Goal: Find specific page/section: Find specific page/section

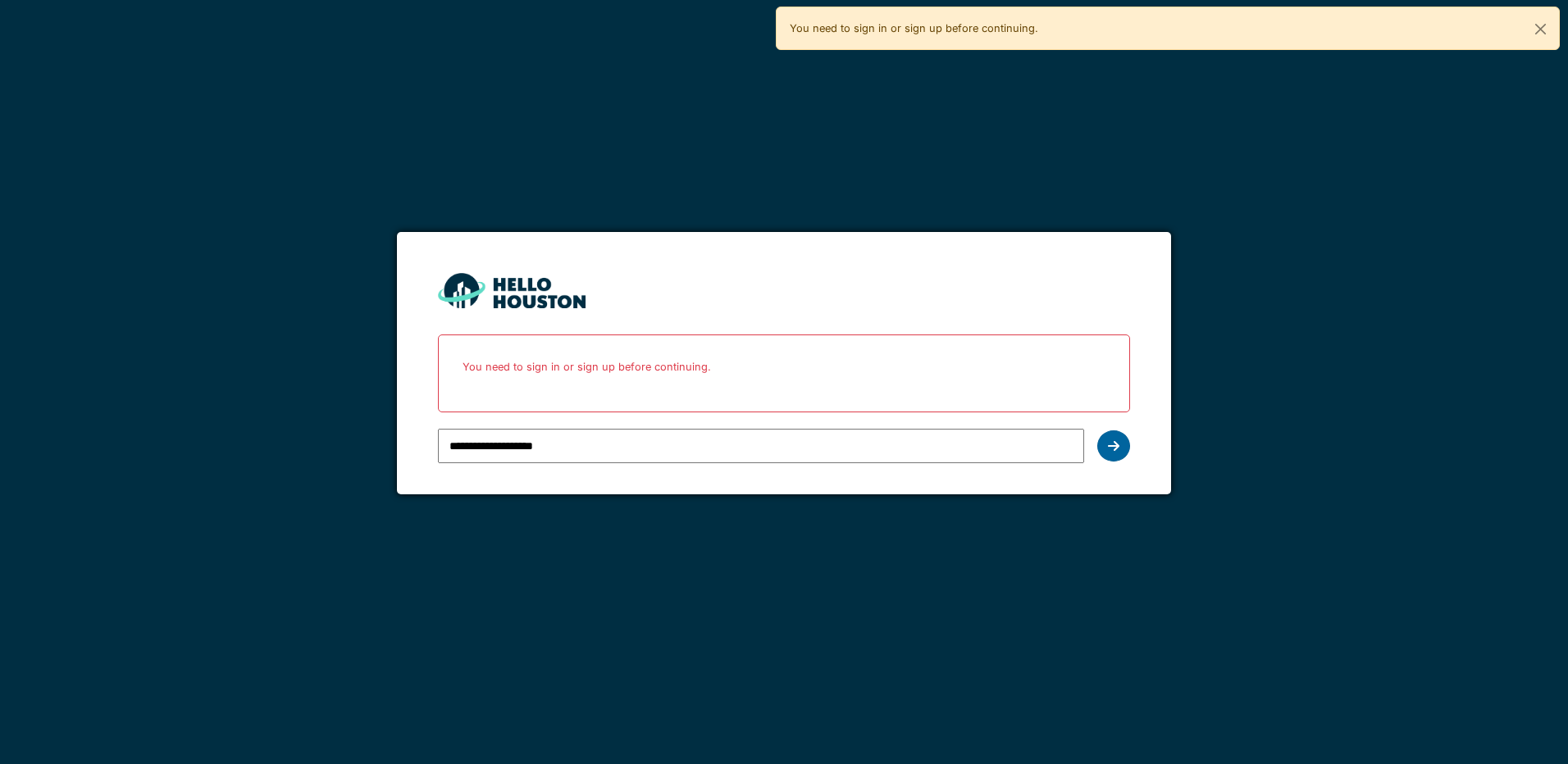
click at [1123, 444] on div at bounding box center [1114, 446] width 33 height 31
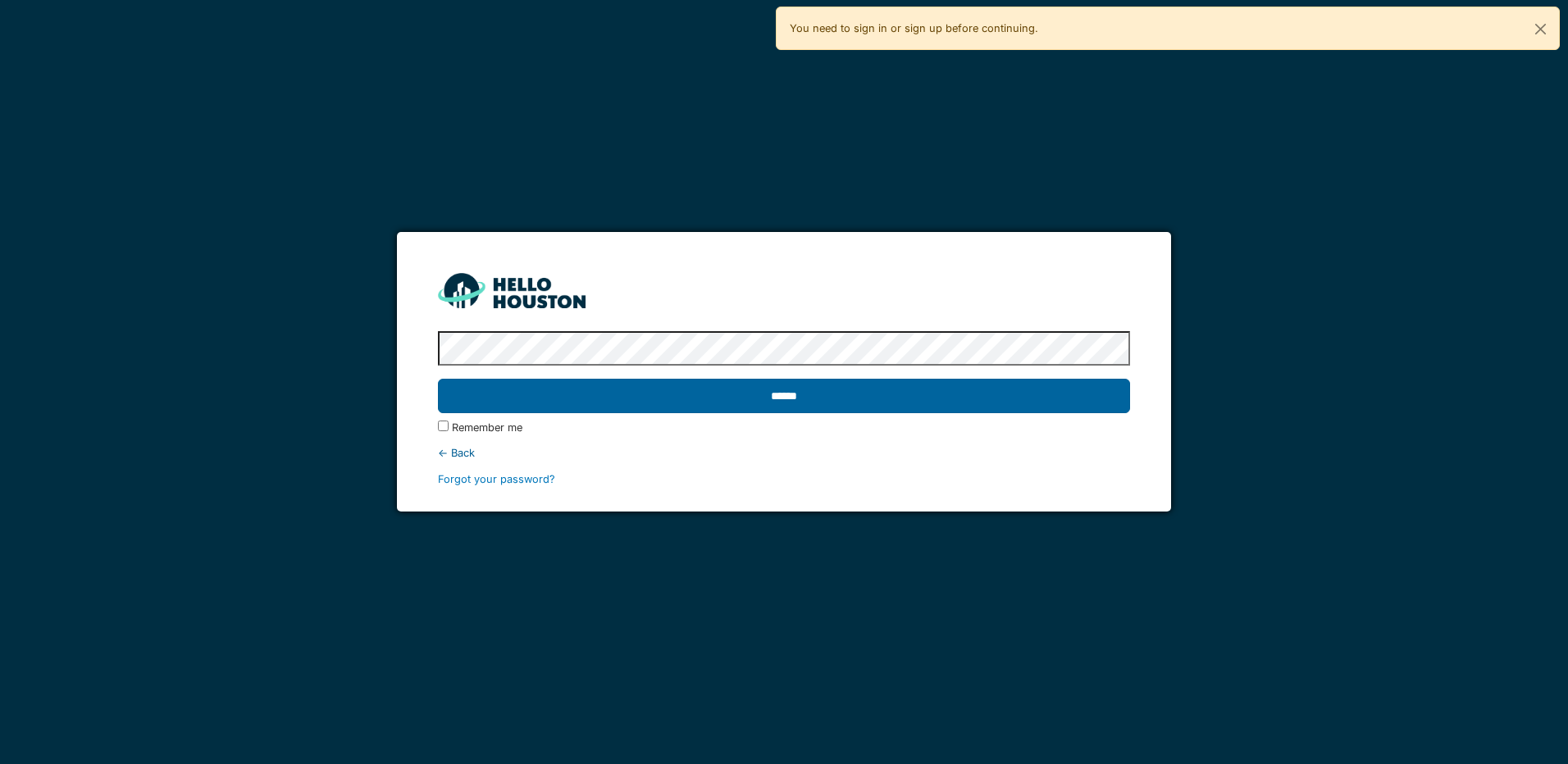
click at [813, 406] on input "******" at bounding box center [784, 396] width 691 height 35
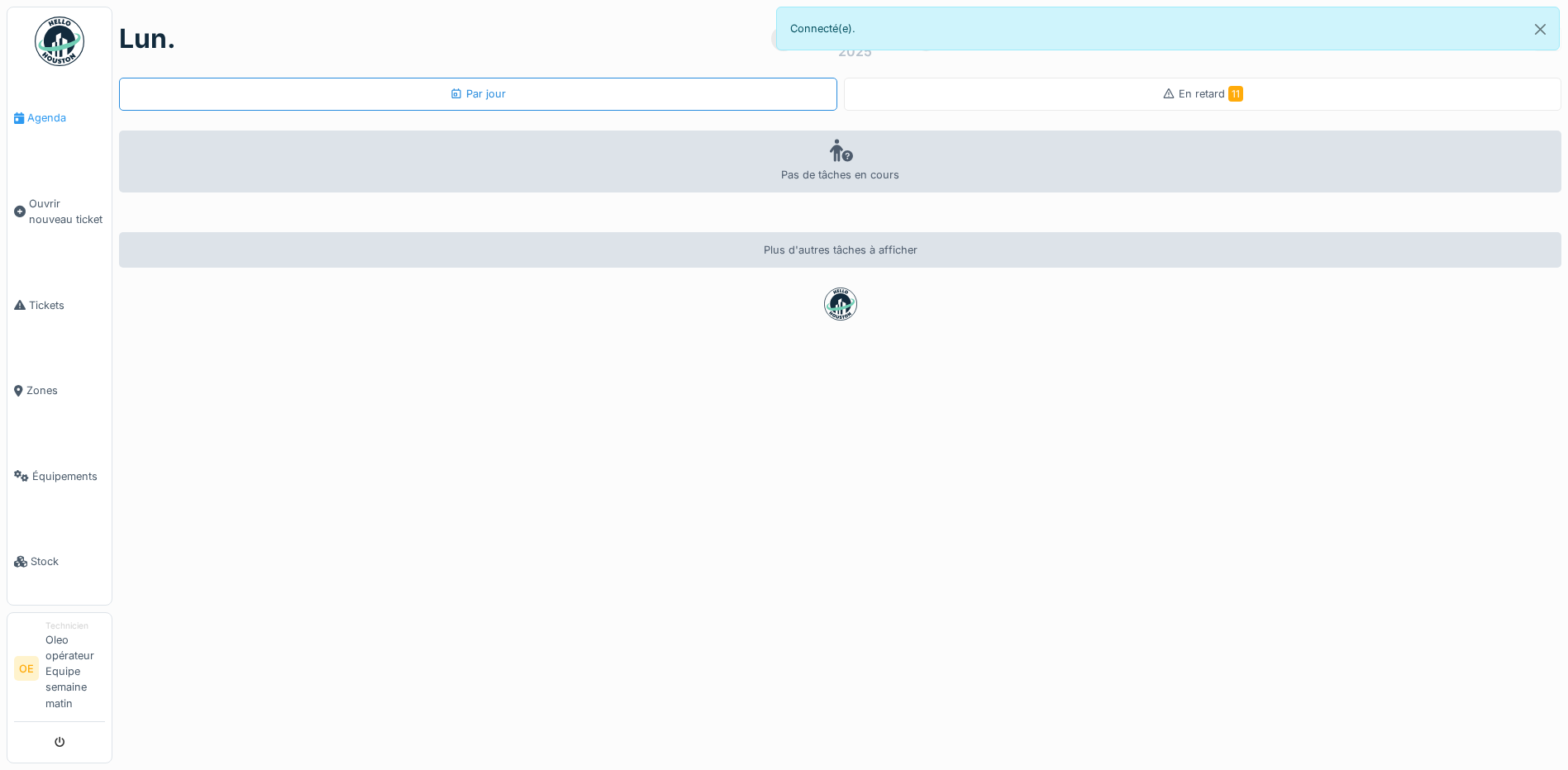
click at [46, 120] on span "Agenda" at bounding box center [66, 118] width 78 height 16
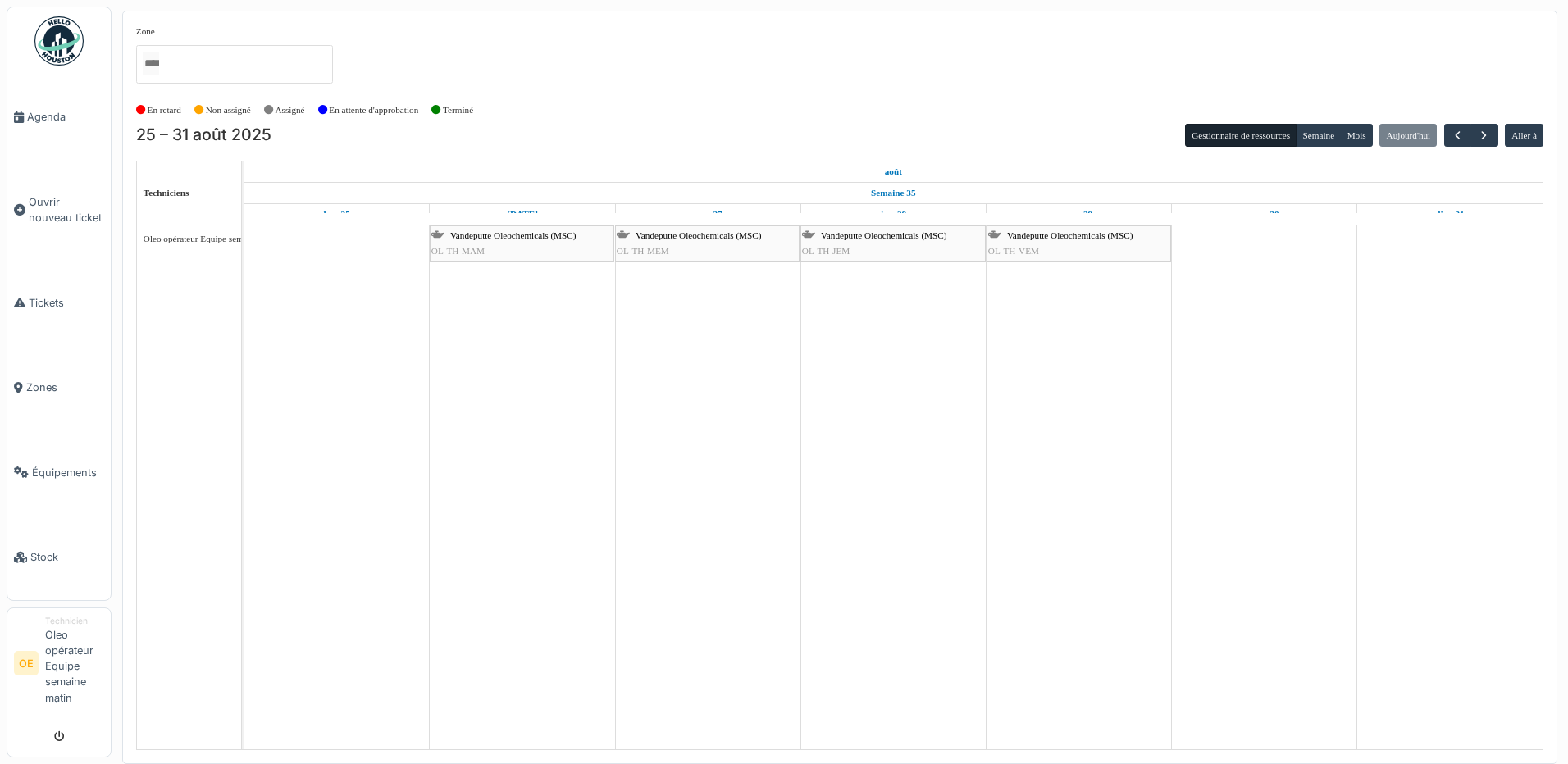
click at [468, 251] on span "OL-TH-MAM" at bounding box center [458, 250] width 53 height 10
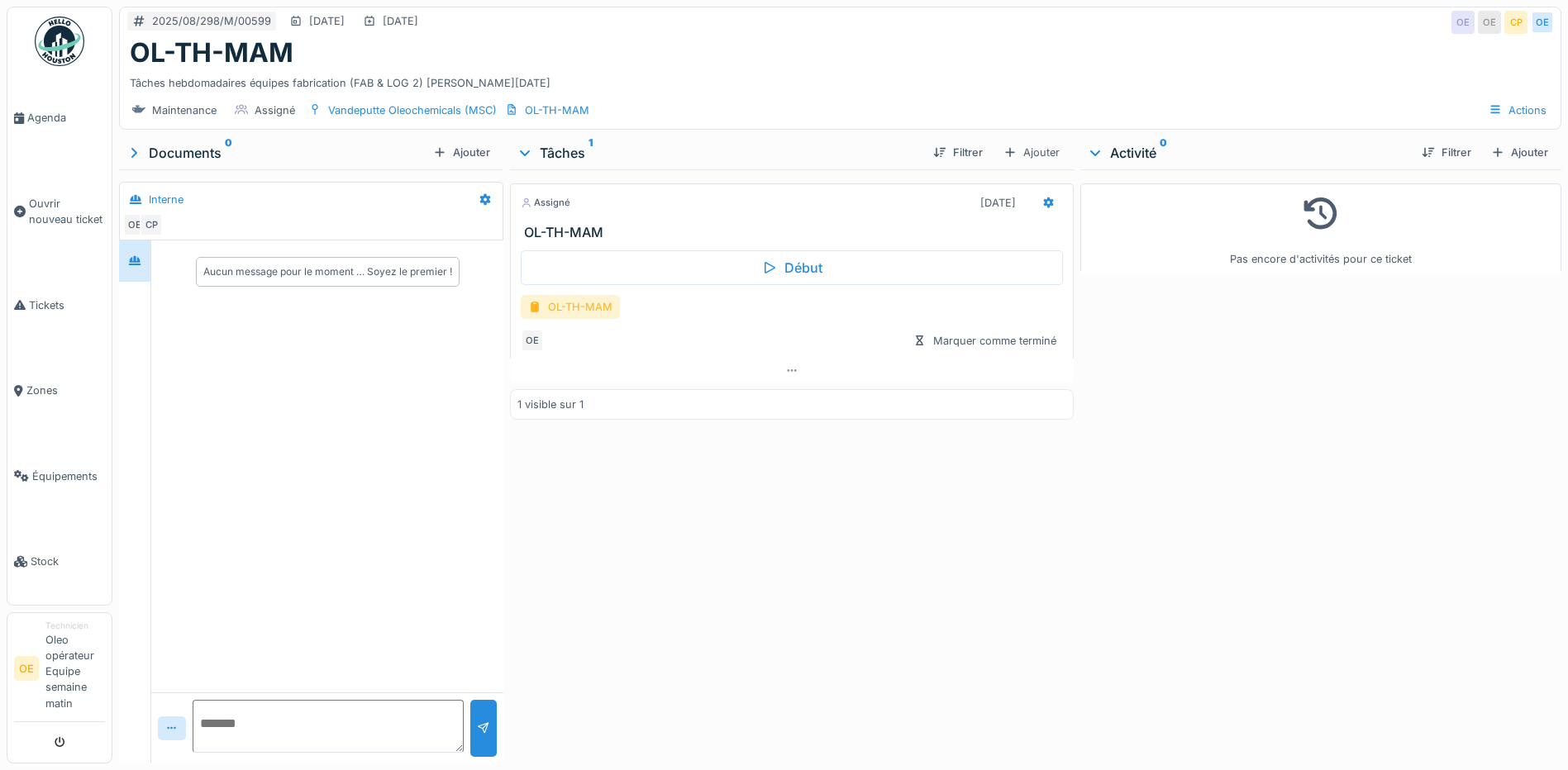
click at [600, 318] on div "OL-TH-MAM" at bounding box center [570, 306] width 99 height 24
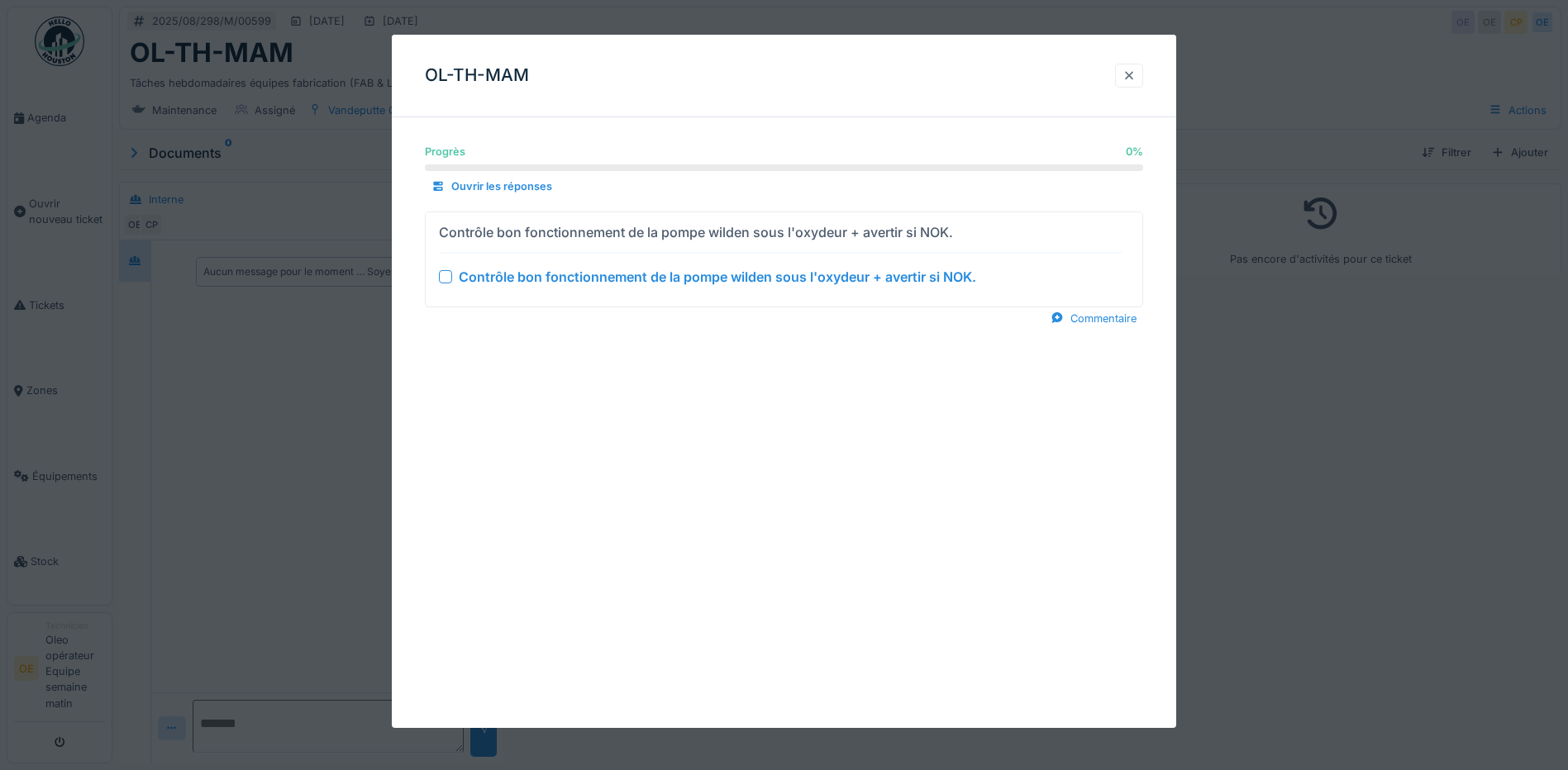
click at [1125, 74] on div at bounding box center [1129, 75] width 28 height 24
